Goal: Task Accomplishment & Management: Manage account settings

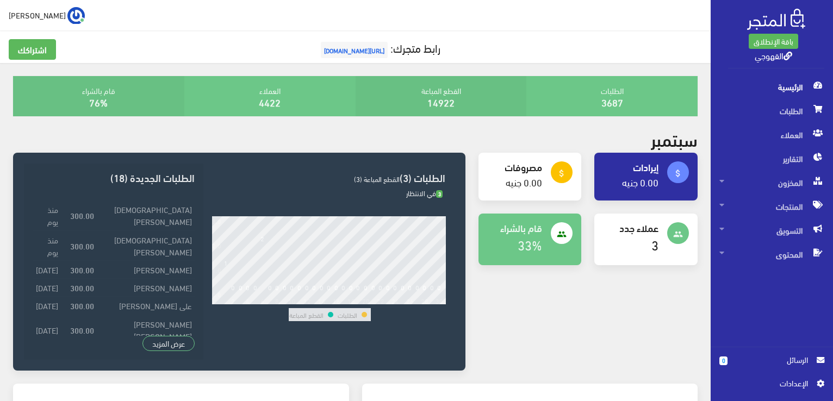
scroll to position [44, 0]
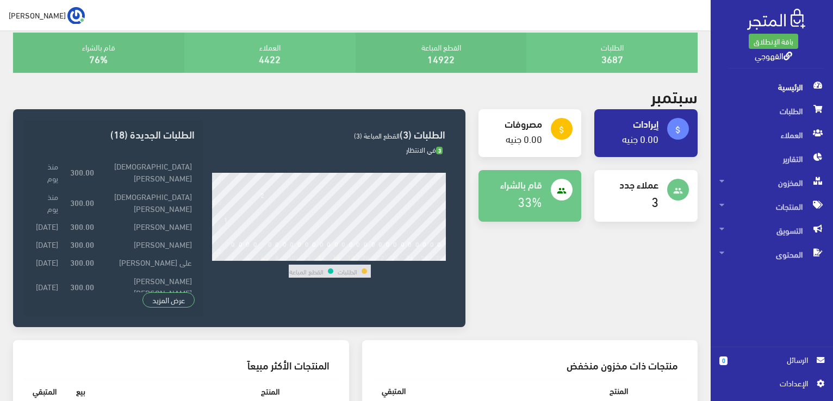
click at [533, 241] on div "attach_money إيرادات 0.00 جنيه attach_money مصروفات" at bounding box center [588, 224] width 233 height 231
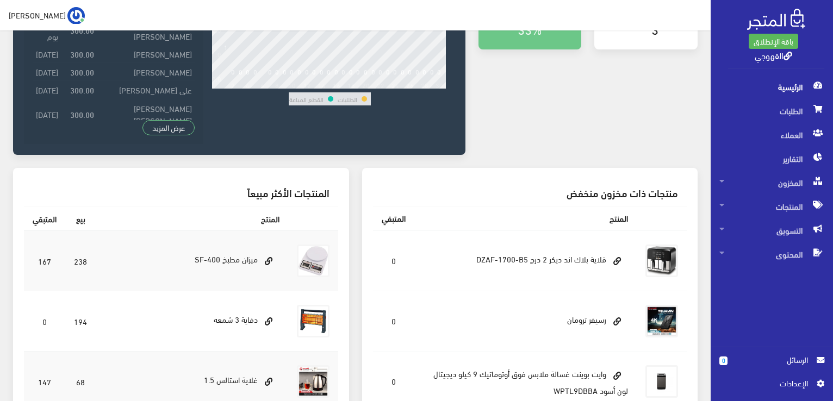
scroll to position [218, 0]
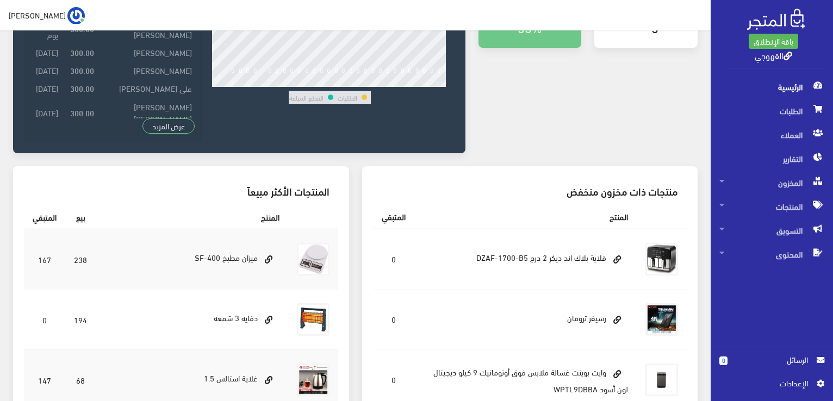
click at [533, 241] on td "قلاية بلاك اند ديكر 2 درج DZAF-1700-B5" at bounding box center [526, 259] width 223 height 61
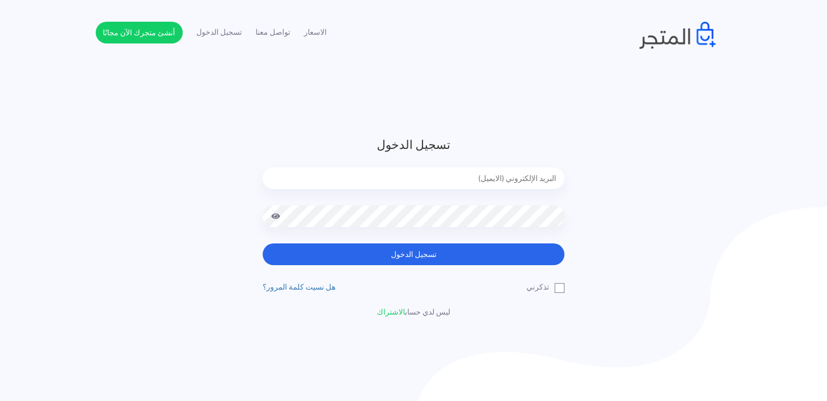
click at [514, 182] on input "email" at bounding box center [414, 179] width 302 height 22
type input "xp.switch99@gmail.com"
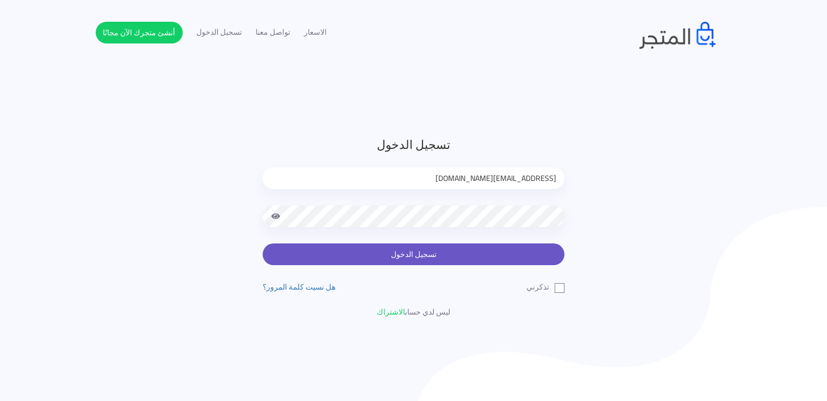
click at [491, 258] on button "تسجيل الدخول" at bounding box center [414, 255] width 302 height 22
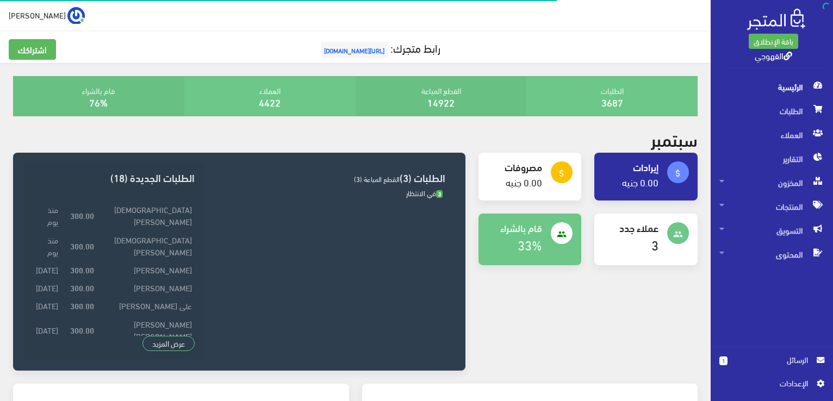
click at [530, 294] on div "attach_money إيرادات 0.00 جنيه attach_money مصروفات" at bounding box center [588, 268] width 233 height 231
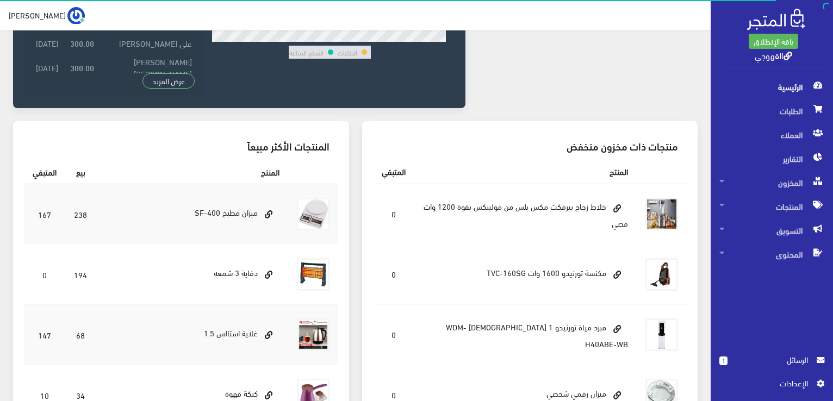
scroll to position [261, 0]
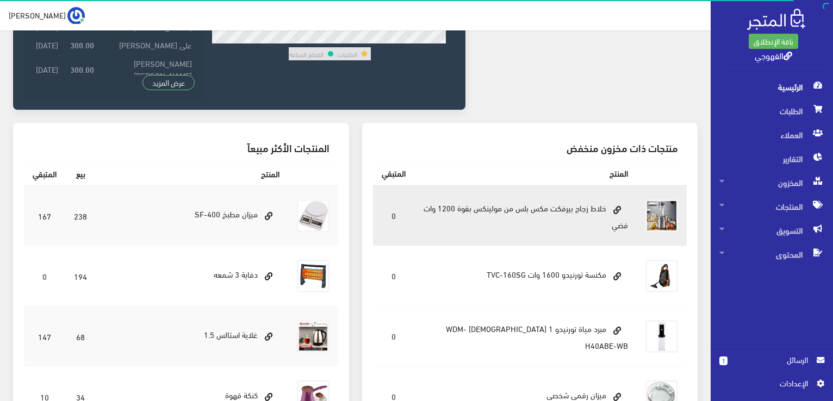
click at [534, 218] on td "خلاط زجاج بيرفكت مكس بلس من مولينكس بقوة 1200 وات فضي" at bounding box center [526, 216] width 223 height 61
click at [403, 212] on td "0" at bounding box center [393, 216] width 41 height 61
click at [486, 217] on td "خلاط زجاج بيرفكت مكس بلس من مولينكس بقوة 1200 وات فضي" at bounding box center [526, 216] width 223 height 61
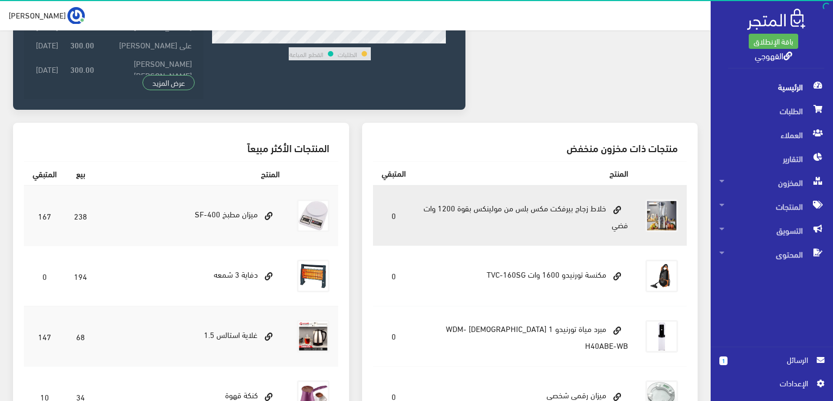
click at [486, 217] on td "خلاط زجاج بيرفكت مكس بلس من مولينكس بقوة 1200 وات فضي" at bounding box center [526, 216] width 223 height 61
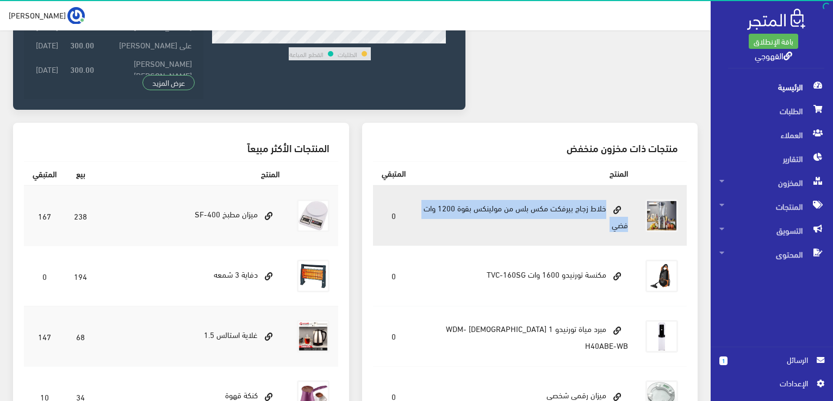
click at [486, 217] on td "خلاط زجاج بيرفكت مكس بلس من مولينكس بقوة 1200 وات فضي" at bounding box center [526, 216] width 223 height 61
click at [397, 209] on td "0" at bounding box center [393, 216] width 41 height 61
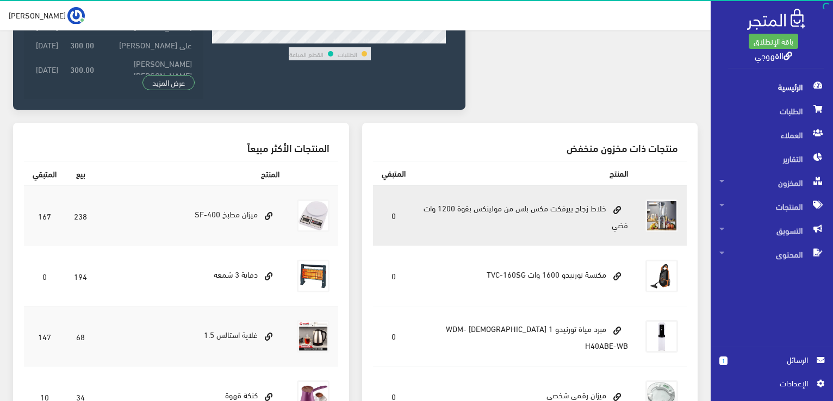
click at [401, 214] on td "0" at bounding box center [393, 216] width 41 height 61
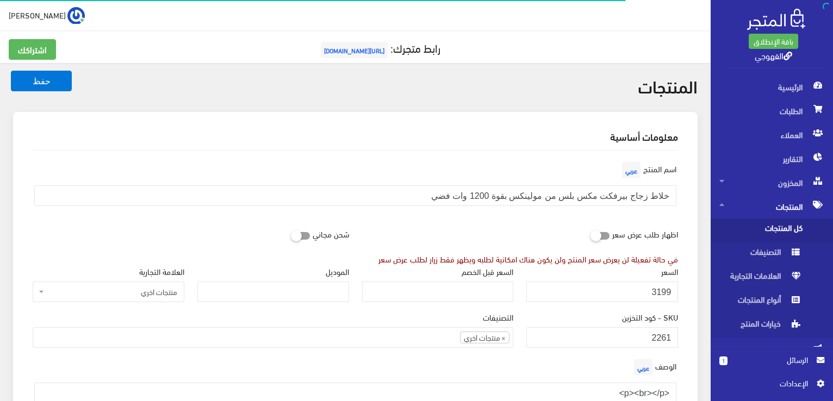
scroll to position [588, 0]
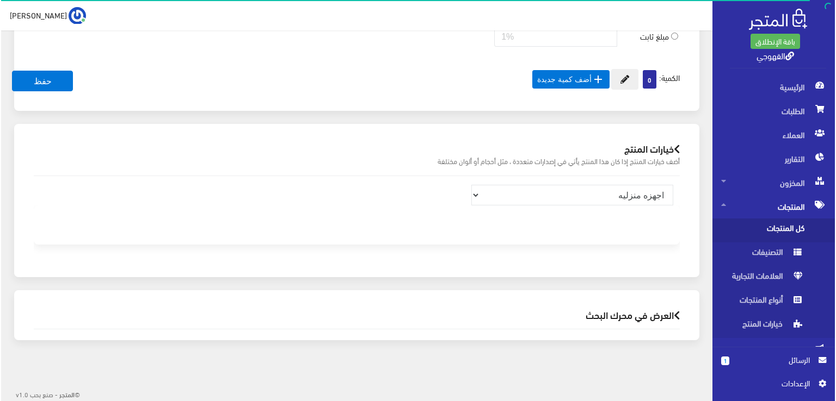
scroll to position [831, 0]
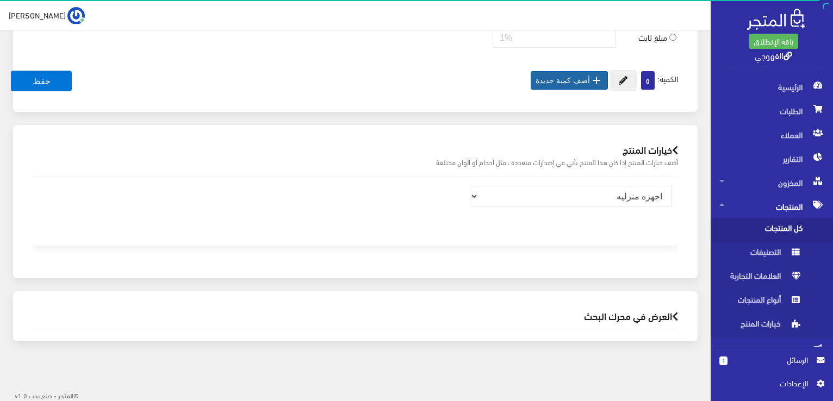
click at [594, 75] on icon "" at bounding box center [596, 80] width 13 height 13
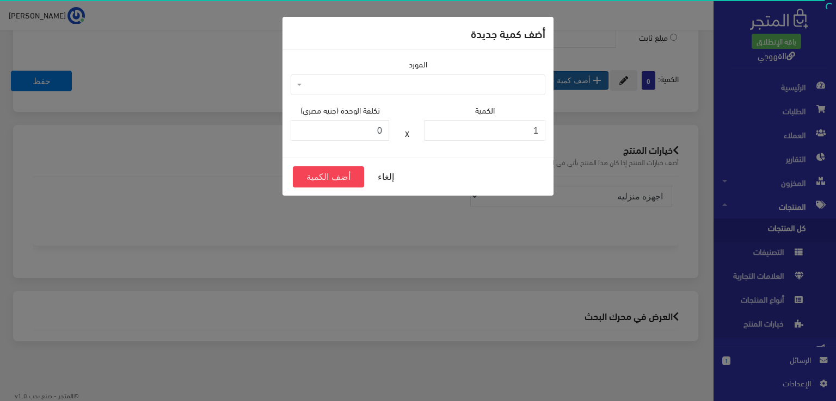
scroll to position [825, 0]
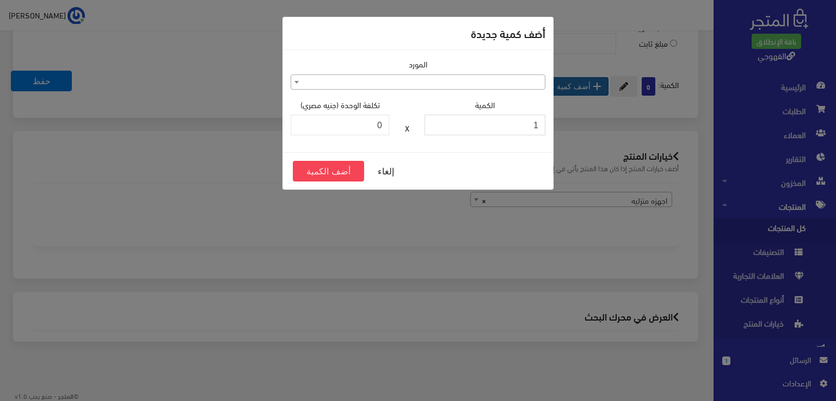
click at [524, 122] on input "1" at bounding box center [484, 125] width 121 height 21
type input "3"
click at [332, 166] on button "أضف الكمية" at bounding box center [328, 171] width 71 height 21
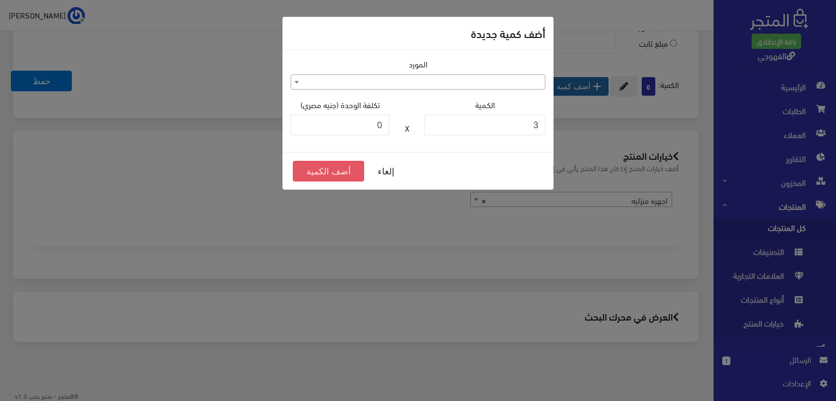
click at [328, 166] on button "أضف الكمية" at bounding box center [328, 171] width 71 height 21
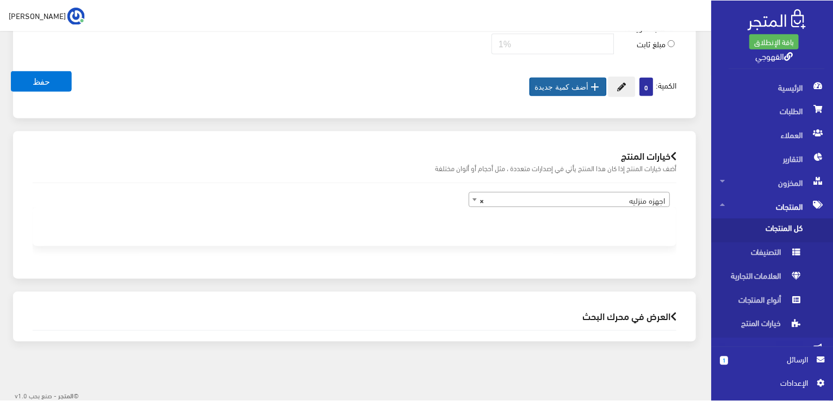
scroll to position [824, 0]
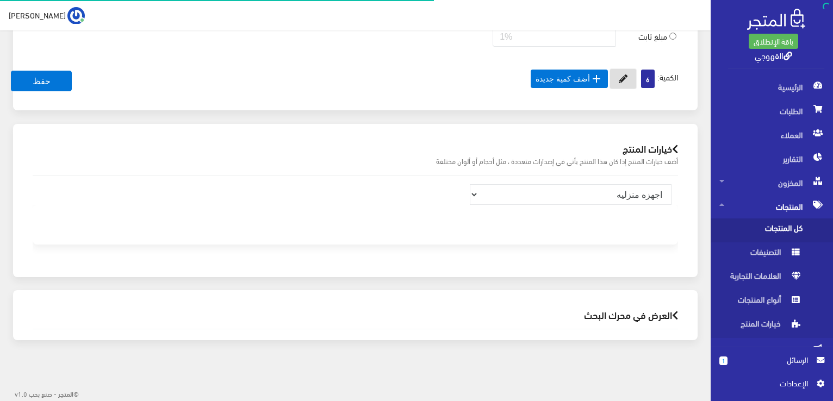
scroll to position [894, 0]
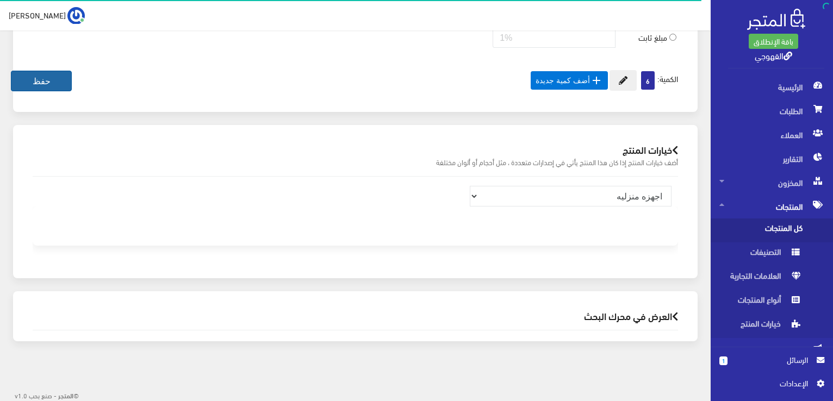
click at [16, 82] on button "حفظ" at bounding box center [41, 81] width 61 height 21
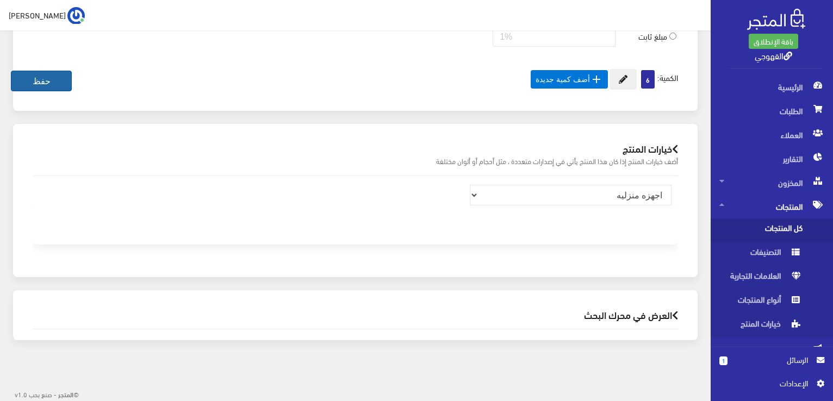
scroll to position [831, 0]
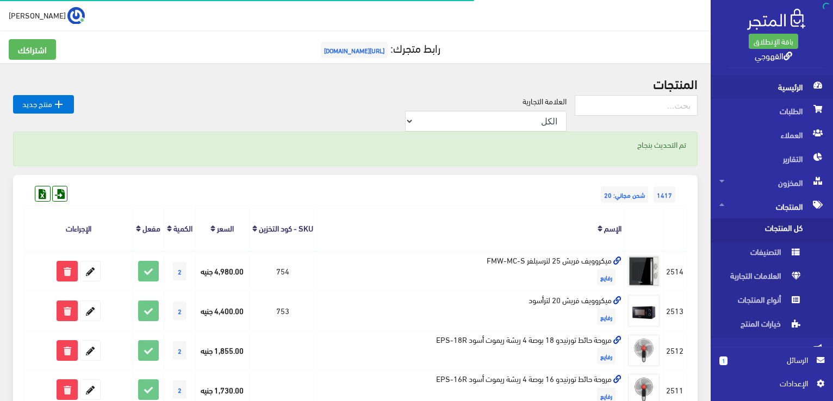
click at [816, 82] on icon at bounding box center [818, 86] width 9 height 8
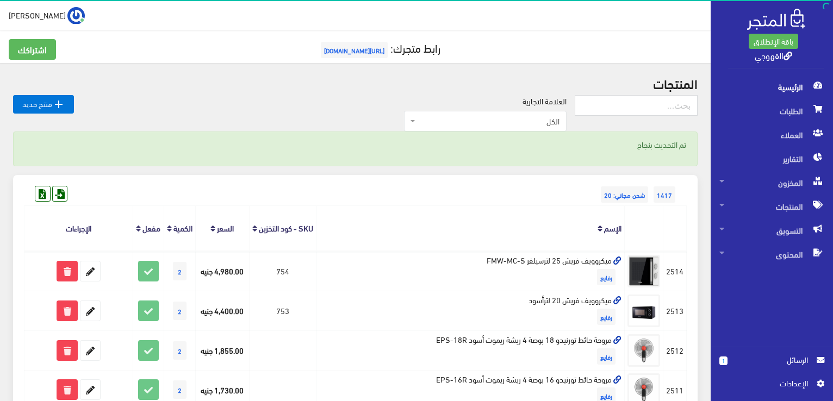
click at [782, 90] on span "الرئيسية" at bounding box center [772, 87] width 105 height 24
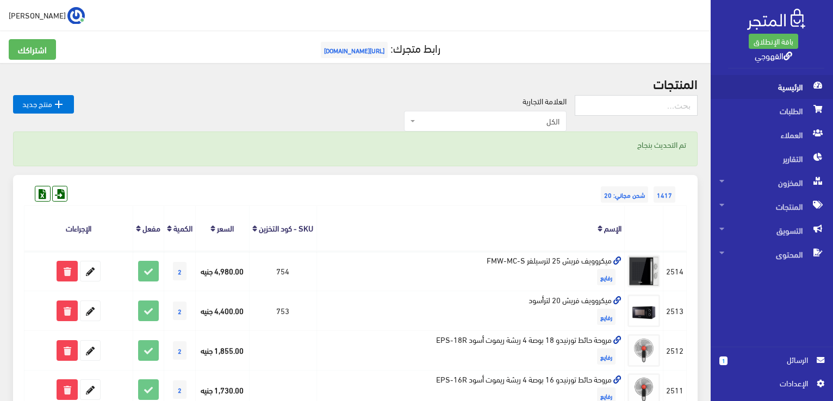
click at [759, 91] on span "الرئيسية" at bounding box center [772, 87] width 105 height 24
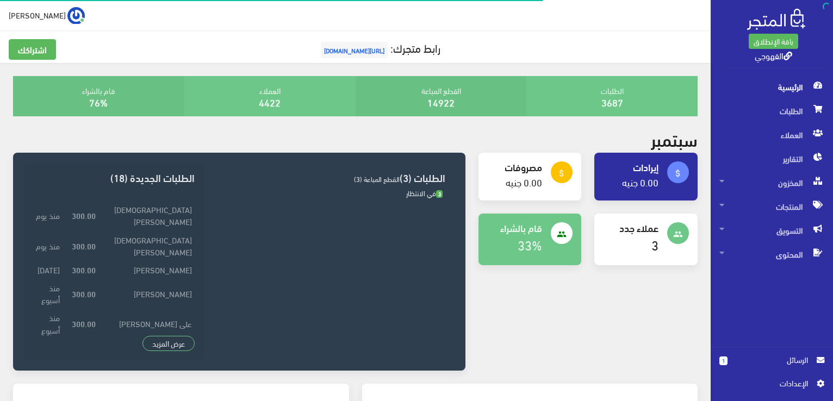
click at [688, 288] on div "attach_money إيرادات 0.00 جنيه attach_money مصروفات" at bounding box center [588, 268] width 233 height 231
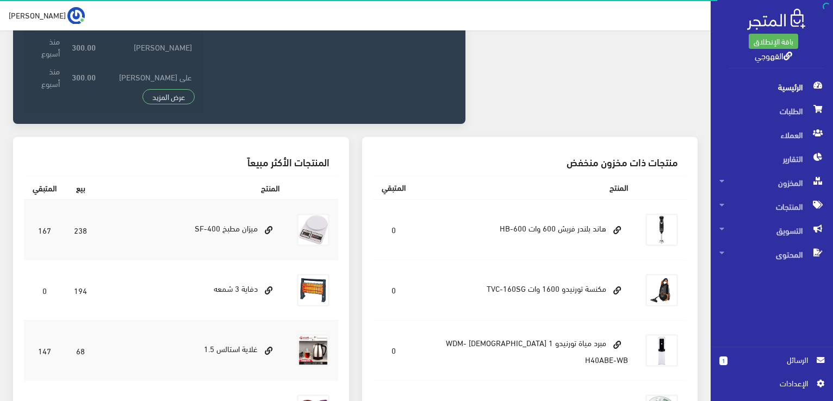
scroll to position [261, 0]
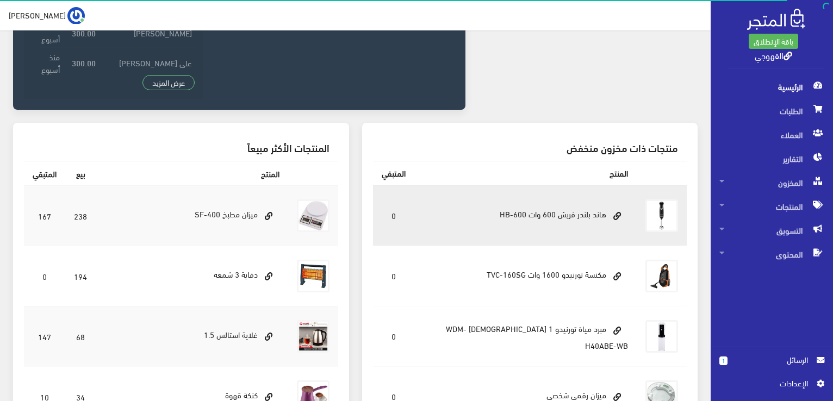
click at [395, 218] on td "0" at bounding box center [393, 216] width 41 height 61
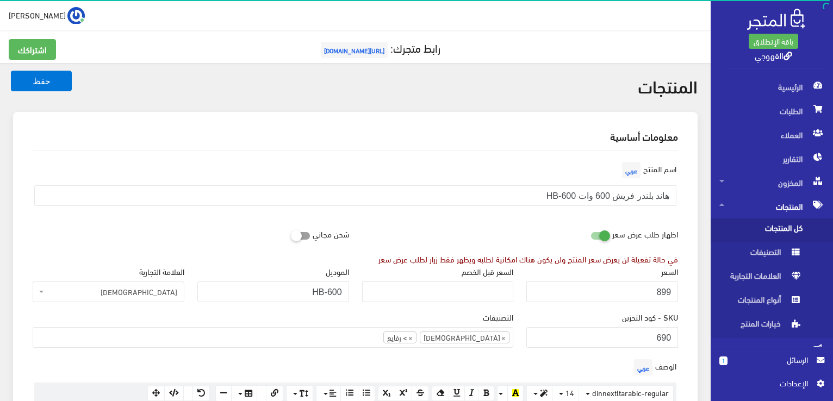
click at [523, 230] on div "اظهار طلب عرض سعر في حالة تفعيلة لن يعرض سعر المنتج ولن يكون هناك امكانية لطلبه…" at bounding box center [521, 244] width 330 height 41
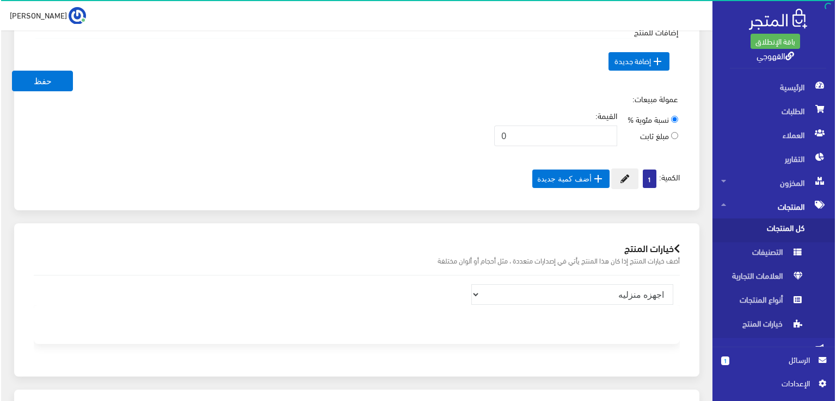
scroll to position [653, 0]
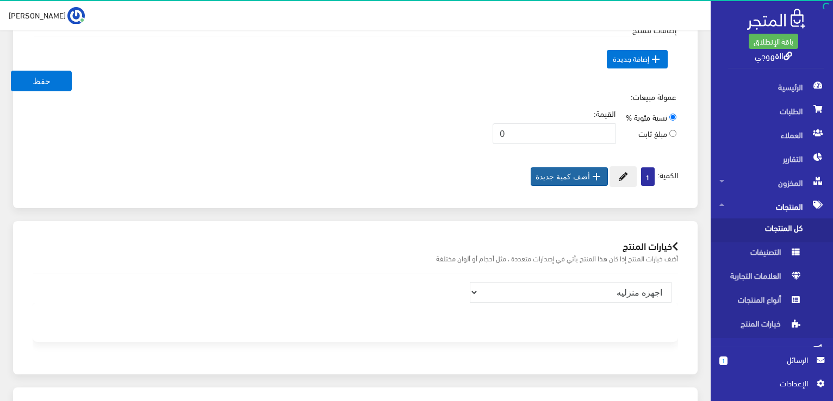
click at [576, 172] on button " أضف كمية جديدة" at bounding box center [569, 177] width 77 height 18
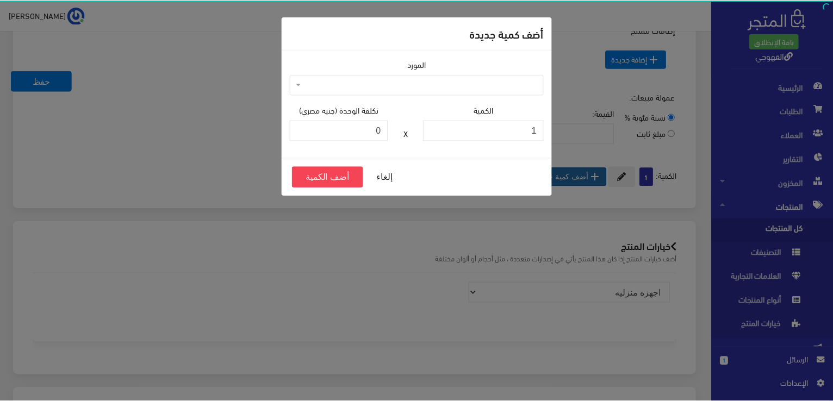
scroll to position [652, 0]
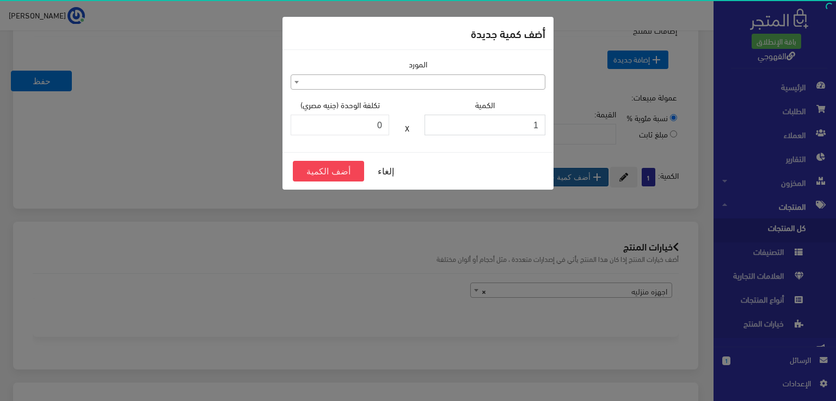
click at [495, 128] on input "1" at bounding box center [484, 125] width 121 height 21
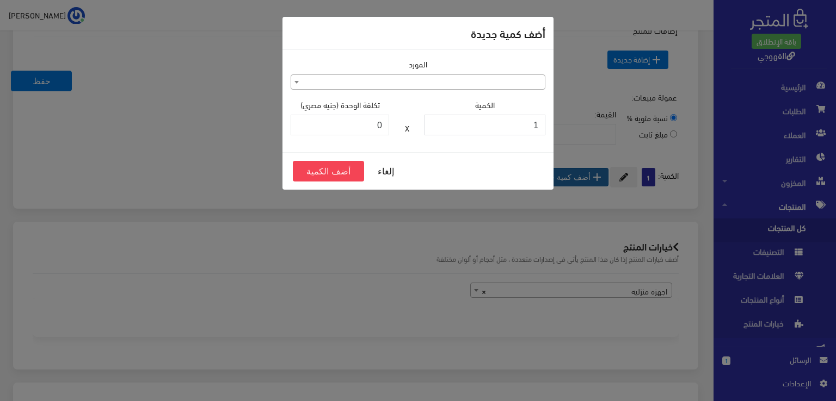
click at [495, 128] on input "1" at bounding box center [484, 125] width 121 height 21
type input "5"
click at [320, 169] on button "أضف الكمية" at bounding box center [328, 171] width 71 height 21
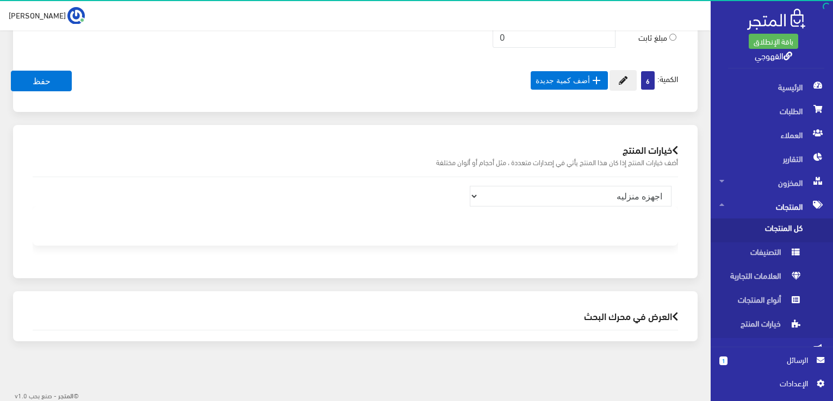
scroll to position [652, 0]
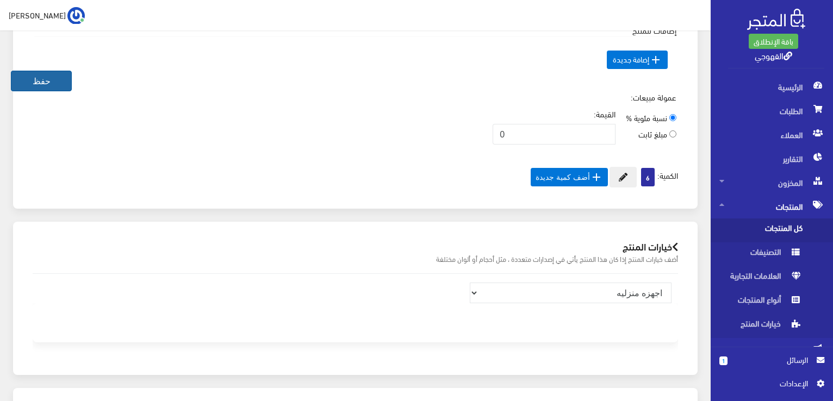
click at [57, 88] on button "حفظ" at bounding box center [41, 81] width 61 height 21
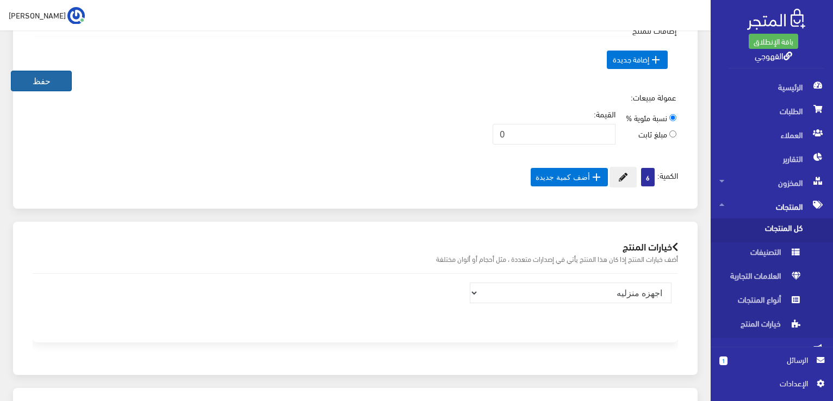
click at [57, 88] on button "حفظ" at bounding box center [41, 81] width 61 height 21
click at [54, 79] on button "حفظ" at bounding box center [41, 81] width 61 height 21
click at [65, 83] on button "حفظ" at bounding box center [41, 81] width 61 height 21
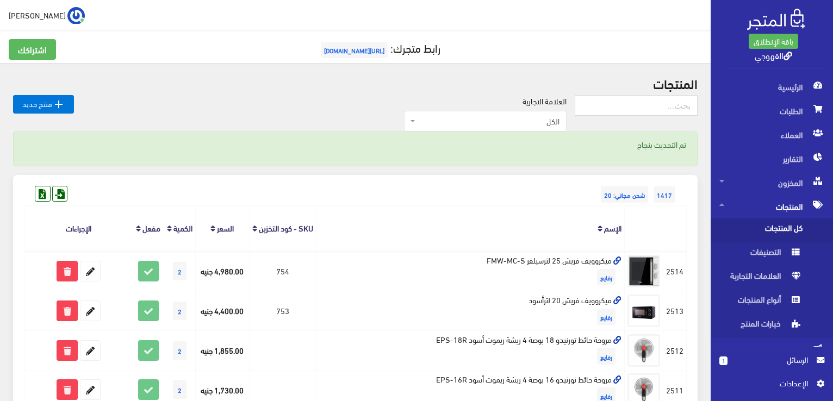
click at [483, 190] on div "1417 شحن مجاني: 20" at bounding box center [355, 183] width 663 height 17
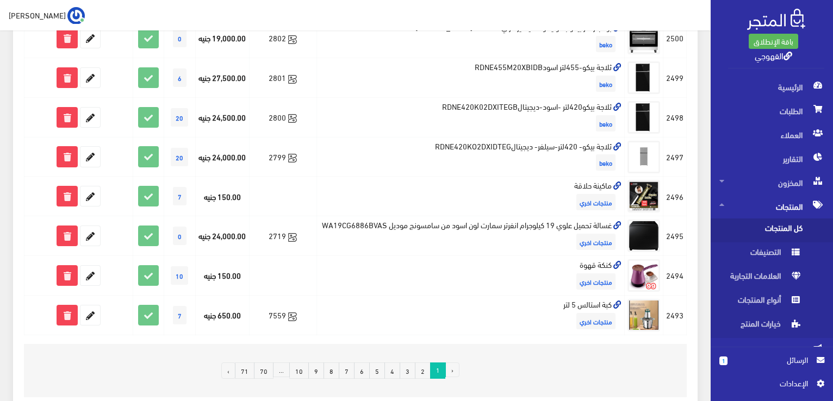
scroll to position [797, 0]
